Goal: Navigation & Orientation: Find specific page/section

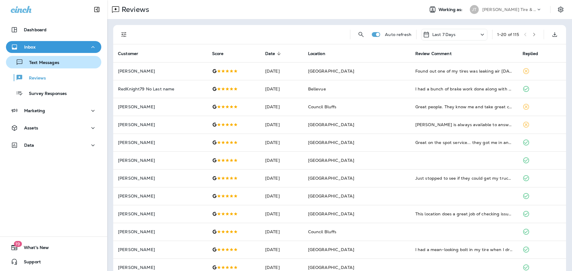
click at [51, 66] on div "Text Messages" at bounding box center [33, 62] width 51 height 9
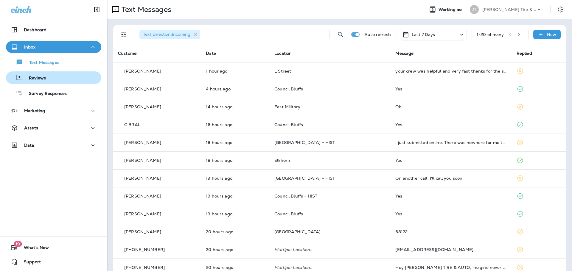
click at [49, 75] on div "Reviews" at bounding box center [53, 77] width 91 height 9
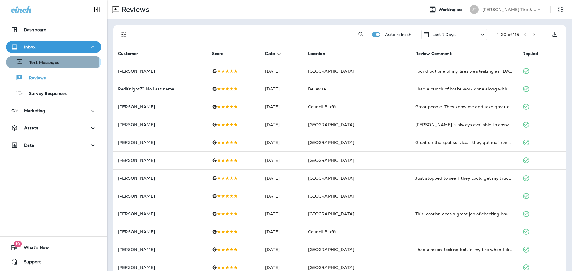
click at [29, 66] on p "Text Messages" at bounding box center [41, 63] width 36 height 6
